Goal: Task Accomplishment & Management: Complete application form

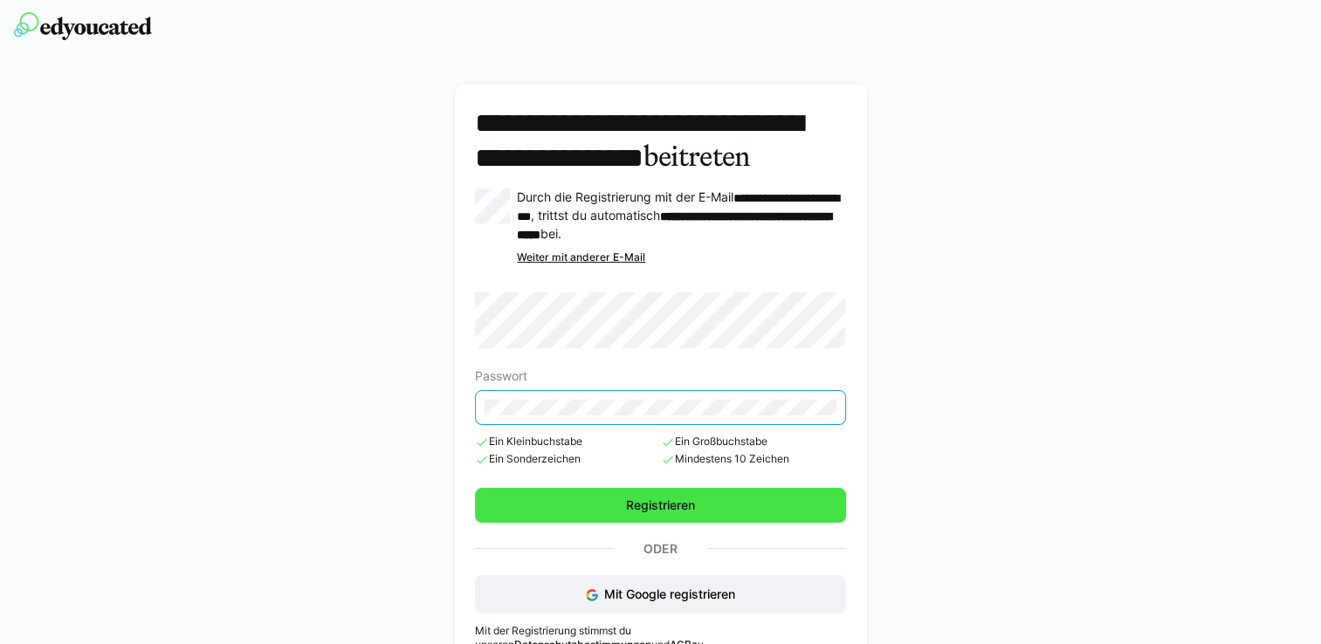
click at [691, 514] on span "Registrieren" at bounding box center [660, 505] width 74 height 17
